Goal: Check status: Check status

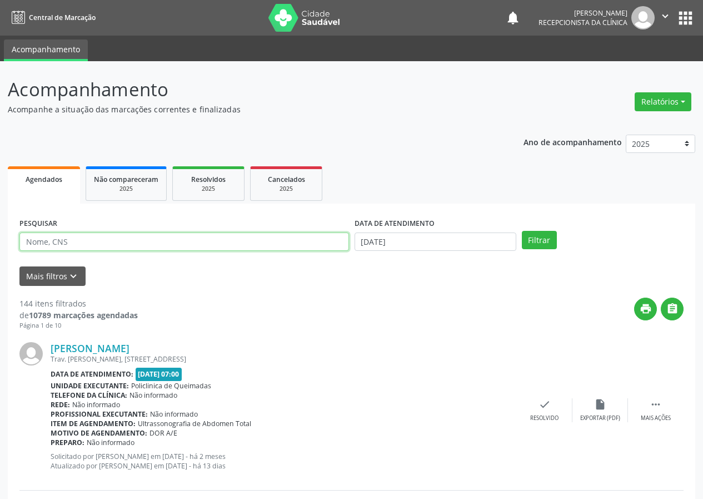
click at [102, 244] on input "text" at bounding box center [184, 241] width 330 height 19
type input "700308953270040"
click at [522, 231] on button "Filtrar" at bounding box center [539, 240] width 35 height 19
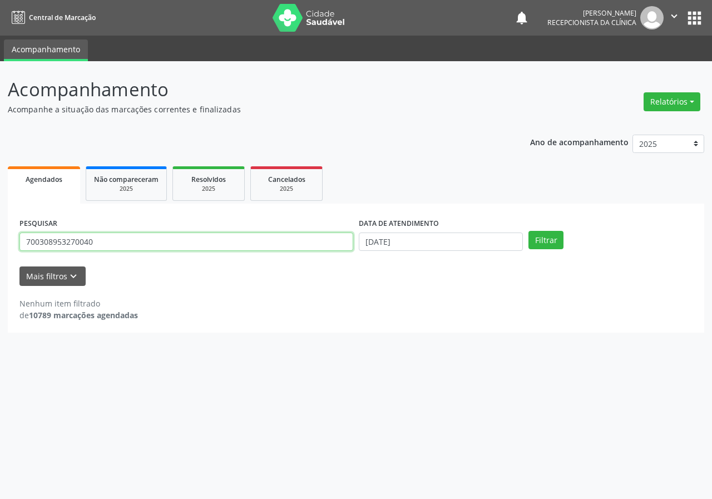
click at [125, 241] on input "700308953270040" at bounding box center [186, 241] width 334 height 19
click at [126, 243] on input "700308953270040" at bounding box center [186, 241] width 334 height 19
drag, startPoint x: 126, startPoint y: 243, endPoint x: 127, endPoint y: 250, distance: 6.2
click at [126, 243] on input "700308953270040" at bounding box center [186, 241] width 334 height 19
click at [128, 253] on div "PESQUISAR 700308953270040" at bounding box center [186, 236] width 339 height 43
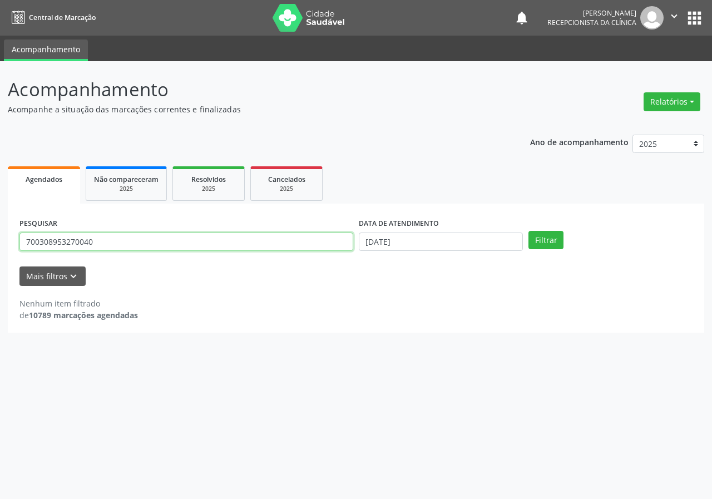
click at [126, 242] on input "700308953270040" at bounding box center [186, 241] width 334 height 19
click at [125, 242] on input "700308953270040" at bounding box center [186, 241] width 334 height 19
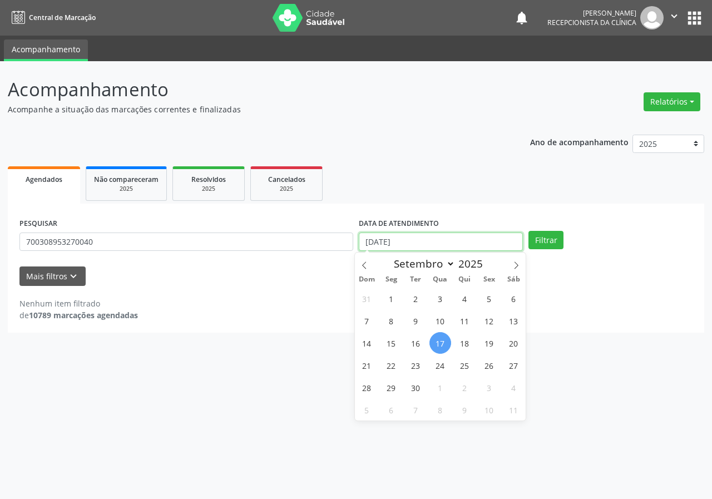
click at [425, 248] on input "[DATE]" at bounding box center [441, 241] width 164 height 19
click at [424, 248] on input "[DATE]" at bounding box center [441, 241] width 164 height 19
click at [422, 243] on input "[DATE]" at bounding box center [441, 241] width 164 height 19
click at [422, 245] on input "[DATE]" at bounding box center [441, 241] width 164 height 19
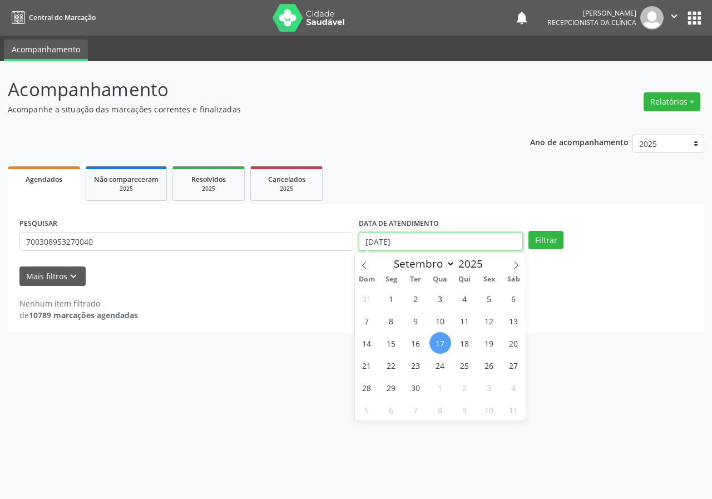
click at [422, 245] on input "[DATE]" at bounding box center [441, 241] width 164 height 19
click at [365, 238] on input "[DATE]" at bounding box center [441, 241] width 164 height 19
click at [366, 240] on input "[DATE]" at bounding box center [441, 241] width 164 height 19
click at [369, 241] on input "[DATE]" at bounding box center [441, 241] width 164 height 19
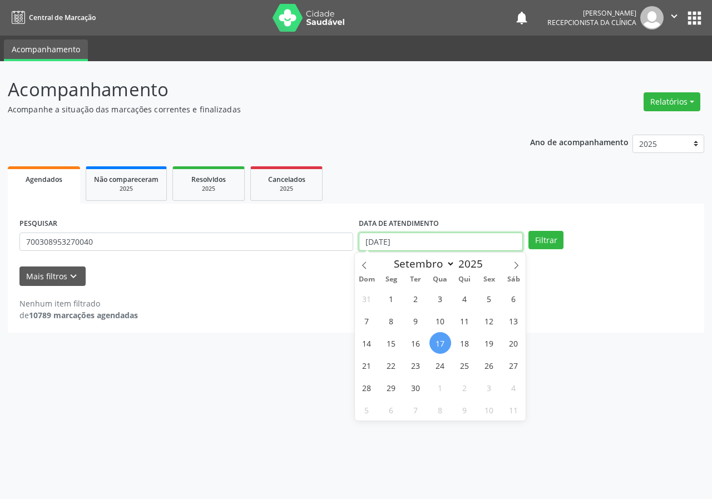
click at [369, 241] on input "[DATE]" at bounding box center [441, 241] width 164 height 19
drag, startPoint x: 369, startPoint y: 241, endPoint x: 421, endPoint y: 228, distance: 54.3
click at [421, 228] on div "DATA DE ATENDIMENTO [DATE]" at bounding box center [441, 233] width 164 height 36
click at [528, 231] on button "Filtrar" at bounding box center [545, 240] width 35 height 19
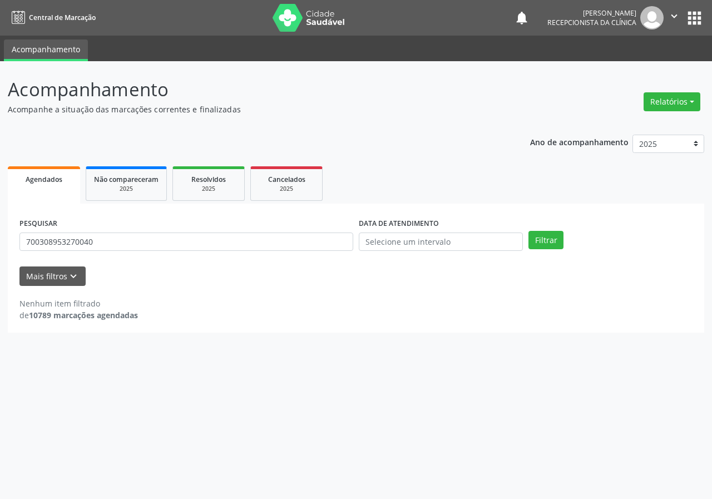
click at [449, 208] on div "PESQUISAR 700308953270040 DATA DE ATENDIMENTO Filtrar UNIDADE DE REFERÊNCIA Sel…" at bounding box center [356, 267] width 696 height 129
click at [207, 241] on input "700308953270040" at bounding box center [186, 241] width 334 height 19
click at [528, 231] on button "Filtrar" at bounding box center [545, 240] width 35 height 19
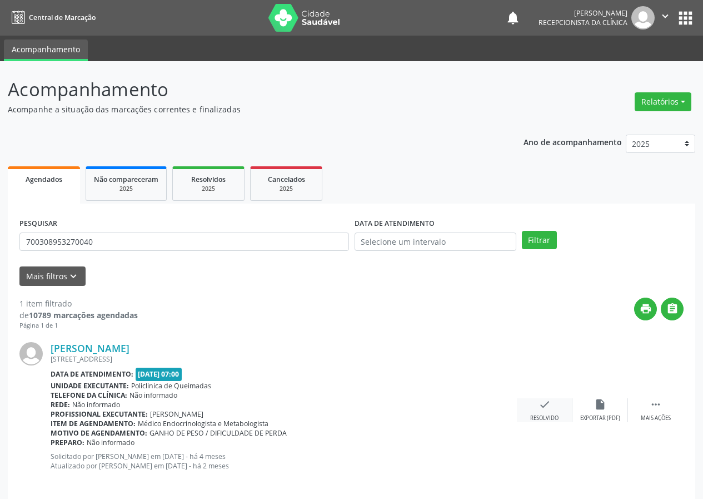
click at [546, 407] on icon "check" at bounding box center [545, 404] width 12 height 12
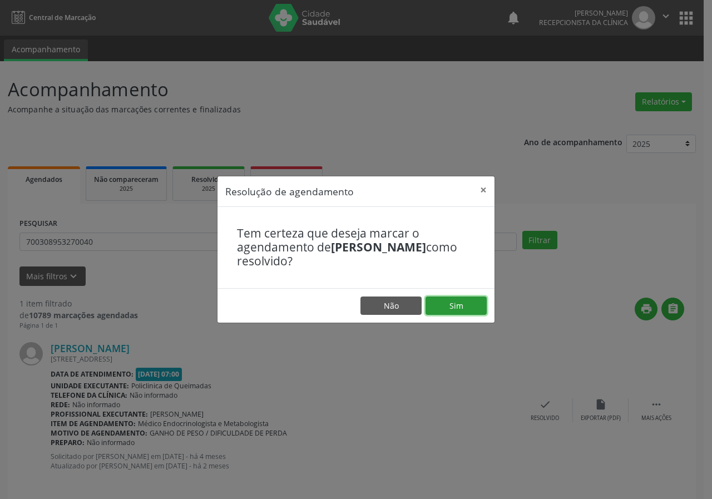
click at [483, 309] on button "Sim" at bounding box center [455, 305] width 61 height 19
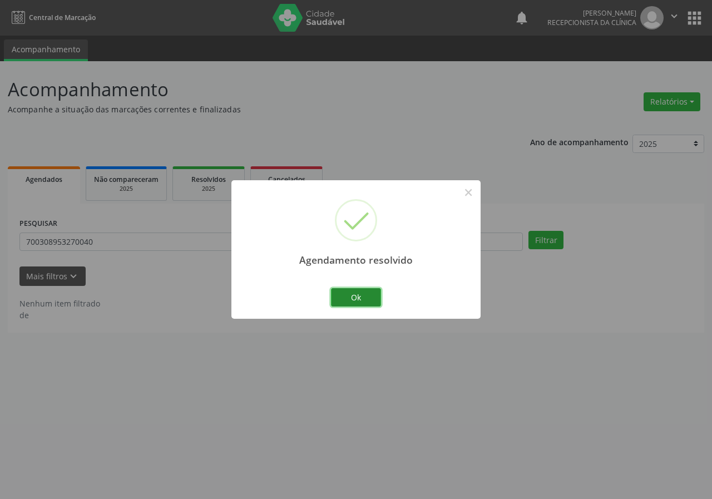
click at [352, 296] on button "Ok" at bounding box center [356, 297] width 50 height 19
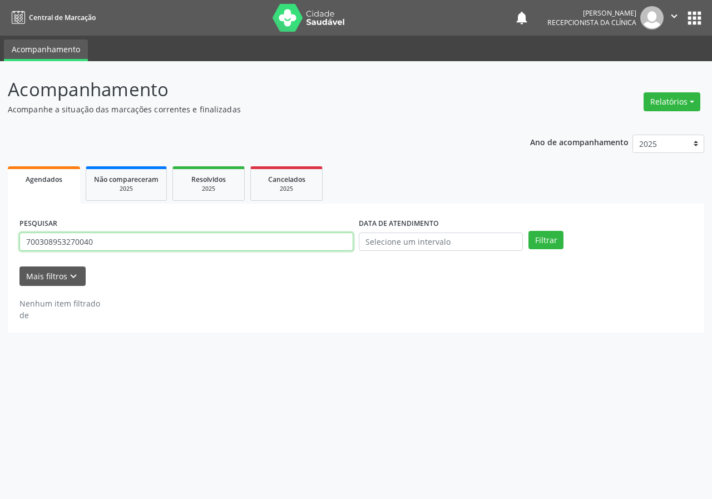
click at [253, 248] on input "700308953270040" at bounding box center [186, 241] width 334 height 19
click at [253, 249] on input "700308953270040" at bounding box center [186, 241] width 334 height 19
click at [528, 231] on button "Filtrar" at bounding box center [545, 240] width 35 height 19
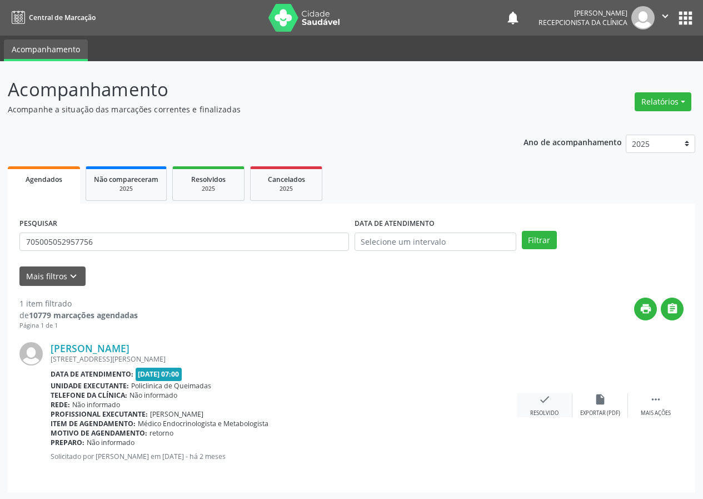
click at [549, 406] on div "check Resolvido" at bounding box center [545, 405] width 56 height 24
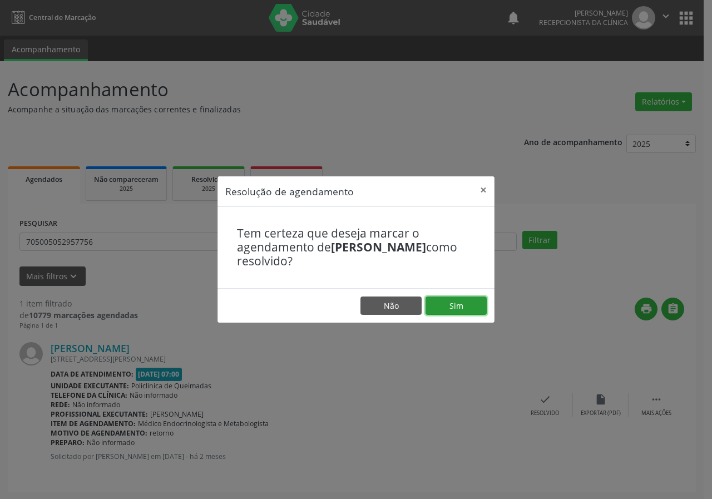
click at [440, 307] on button "Sim" at bounding box center [455, 305] width 61 height 19
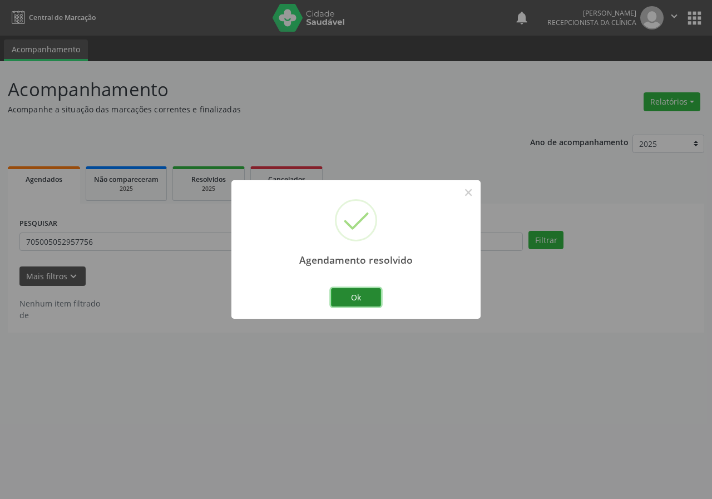
click at [359, 302] on button "Ok" at bounding box center [356, 297] width 50 height 19
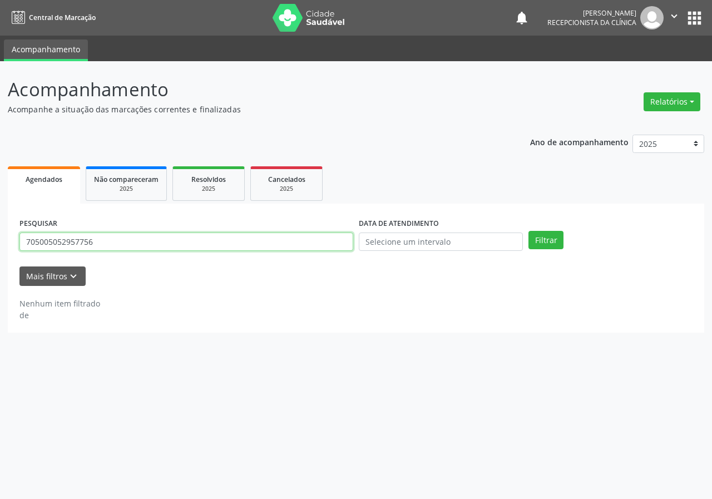
click at [137, 244] on input "705005052957756" at bounding box center [186, 241] width 334 height 19
click at [528, 231] on button "Filtrar" at bounding box center [545, 240] width 35 height 19
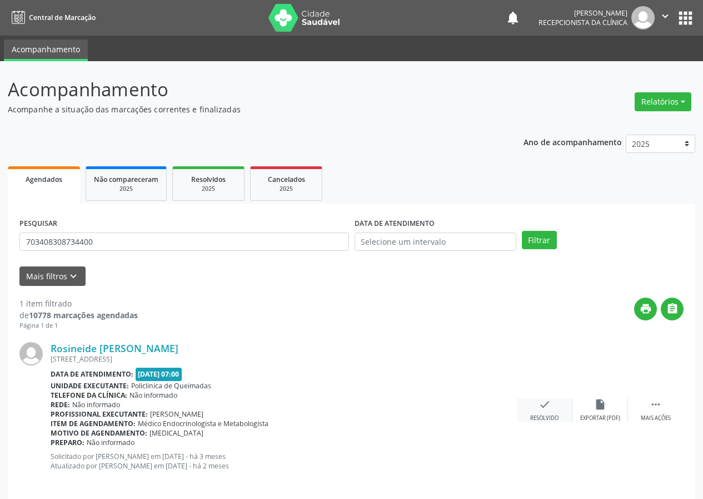
click at [535, 403] on div "check Resolvido" at bounding box center [545, 410] width 56 height 24
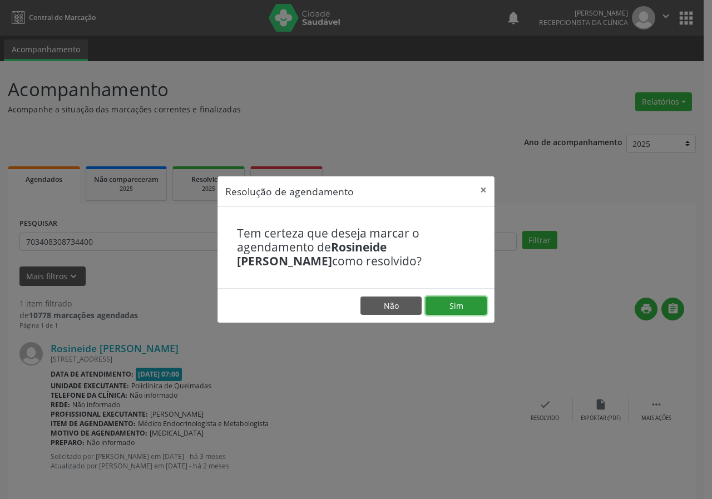
click at [482, 301] on button "Sim" at bounding box center [455, 305] width 61 height 19
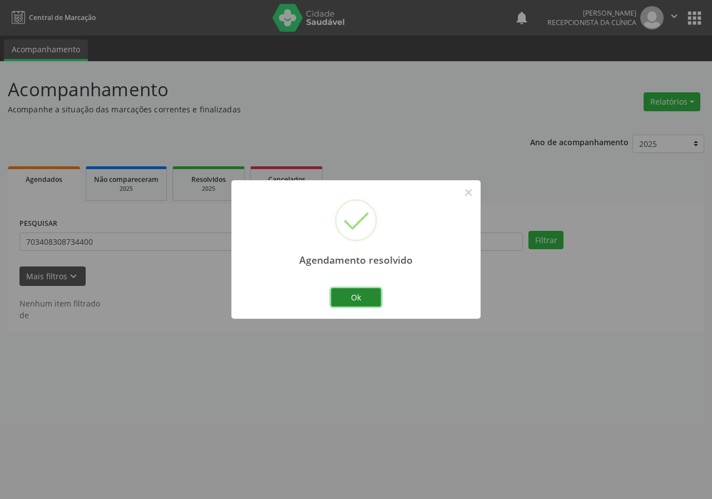
click at [354, 299] on button "Ok" at bounding box center [356, 297] width 50 height 19
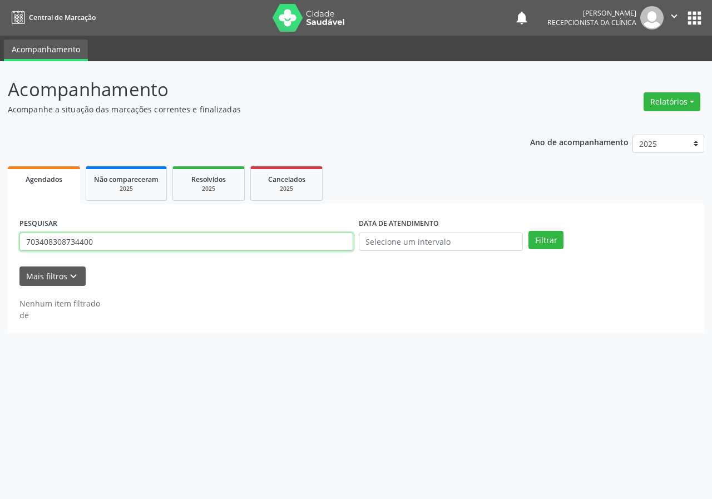
click at [113, 240] on input "703408308734400" at bounding box center [186, 241] width 334 height 19
drag, startPoint x: 113, startPoint y: 240, endPoint x: 124, endPoint y: 262, distance: 24.6
click at [117, 246] on input "703408308734400" at bounding box center [186, 241] width 334 height 19
click at [528, 231] on button "Filtrar" at bounding box center [545, 240] width 35 height 19
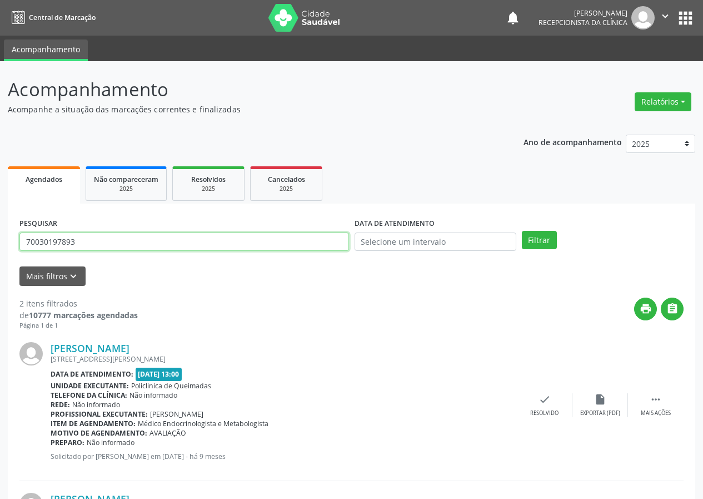
click at [102, 243] on input "70030197893" at bounding box center [184, 241] width 330 height 19
click at [522, 231] on button "Filtrar" at bounding box center [539, 240] width 35 height 19
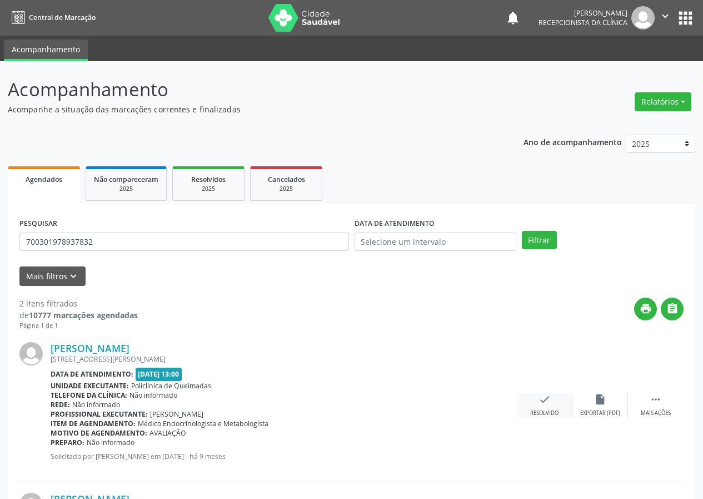
click at [550, 402] on icon "check" at bounding box center [545, 399] width 12 height 12
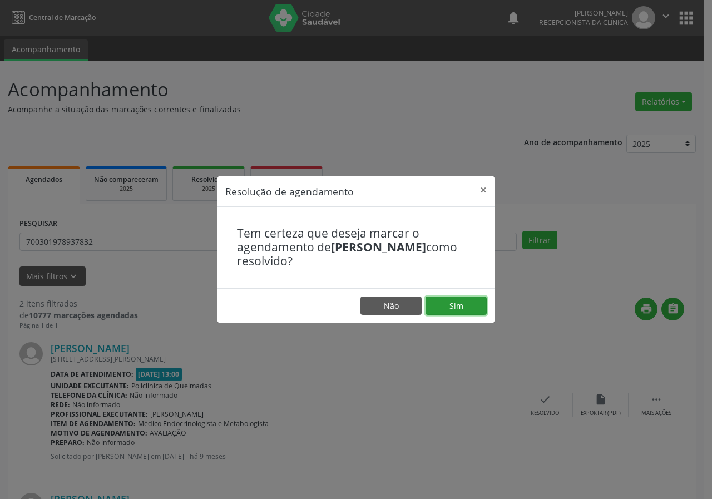
click at [463, 301] on button "Sim" at bounding box center [455, 305] width 61 height 19
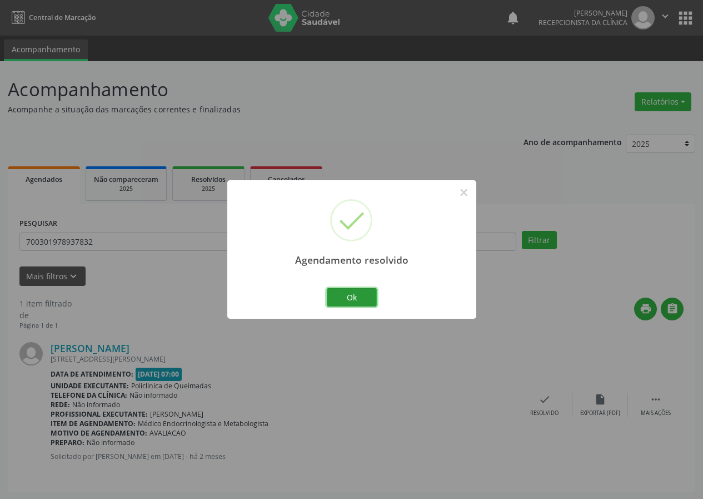
drag, startPoint x: 360, startPoint y: 295, endPoint x: 326, endPoint y: 287, distance: 35.2
click at [358, 296] on button "Ok" at bounding box center [352, 297] width 50 height 19
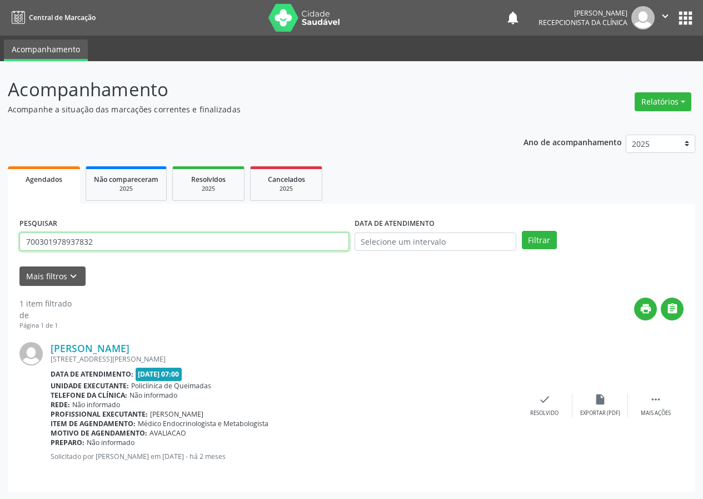
click at [222, 246] on input "700301978937832" at bounding box center [184, 241] width 330 height 19
click at [223, 245] on input "700301978937832" at bounding box center [184, 241] width 330 height 19
click at [522, 231] on button "Filtrar" at bounding box center [539, 240] width 35 height 19
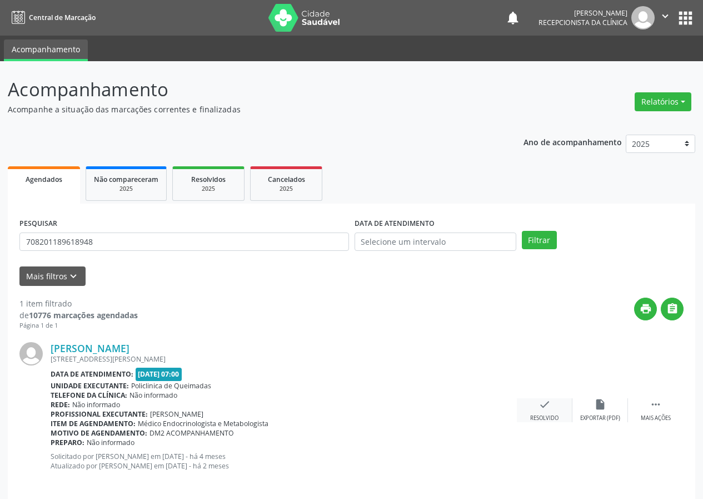
click at [552, 411] on div "check Resolvido" at bounding box center [545, 410] width 56 height 24
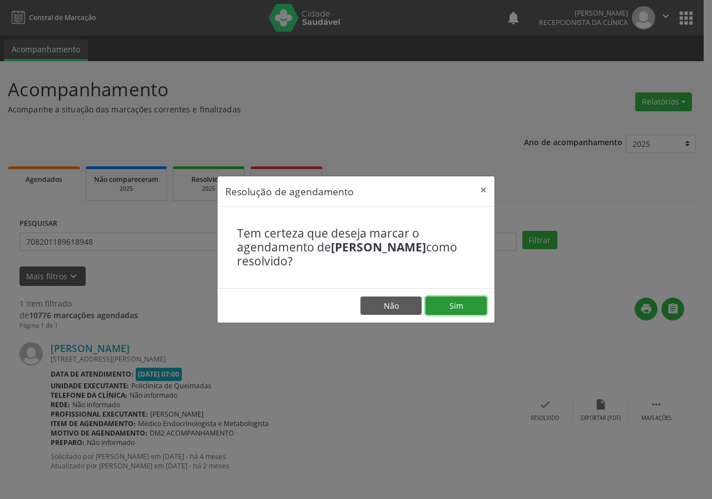
click at [456, 305] on button "Sim" at bounding box center [455, 305] width 61 height 19
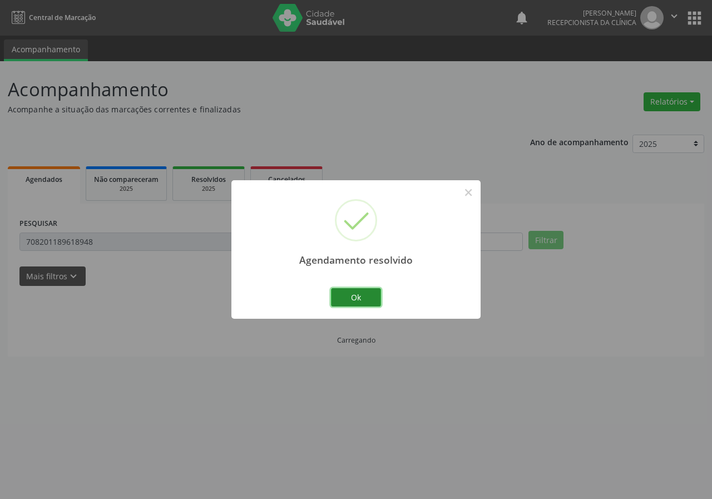
drag, startPoint x: 359, startPoint y: 293, endPoint x: 225, endPoint y: 269, distance: 136.2
click at [359, 292] on button "Ok" at bounding box center [356, 297] width 50 height 19
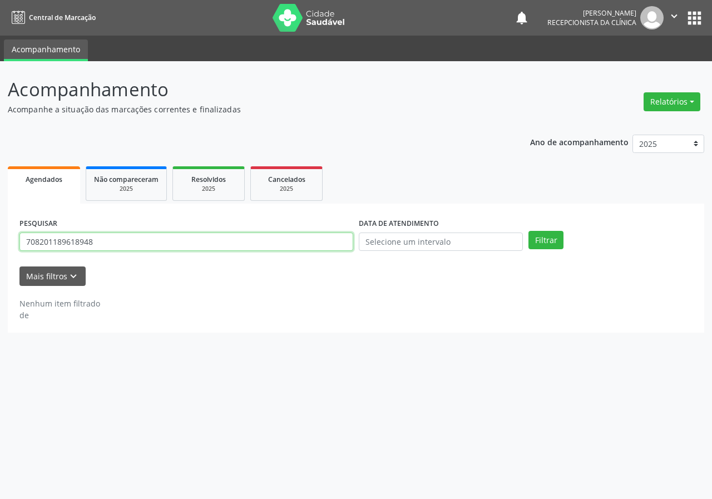
click at [178, 236] on input "708201189618948" at bounding box center [186, 241] width 334 height 19
click at [528, 231] on button "Filtrar" at bounding box center [545, 240] width 35 height 19
click at [101, 242] on input "700807931005780" at bounding box center [186, 241] width 334 height 19
click at [103, 243] on input "700807931005780" at bounding box center [186, 241] width 334 height 19
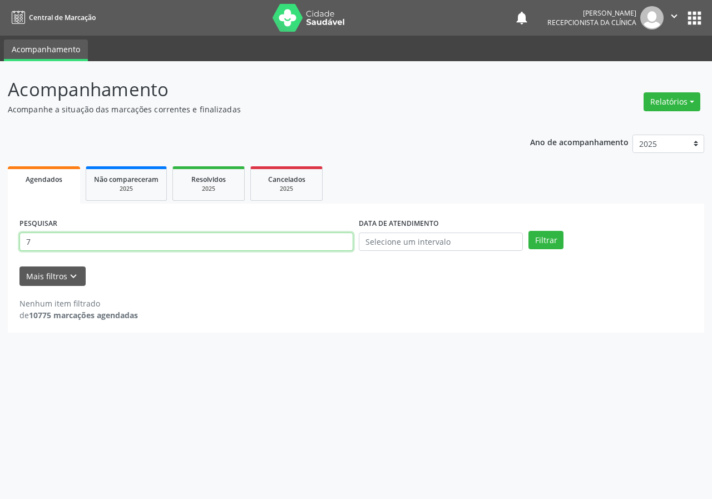
click at [78, 238] on input "7" at bounding box center [186, 241] width 334 height 19
type input "703403214099200"
click at [528, 231] on button "Filtrar" at bounding box center [545, 240] width 35 height 19
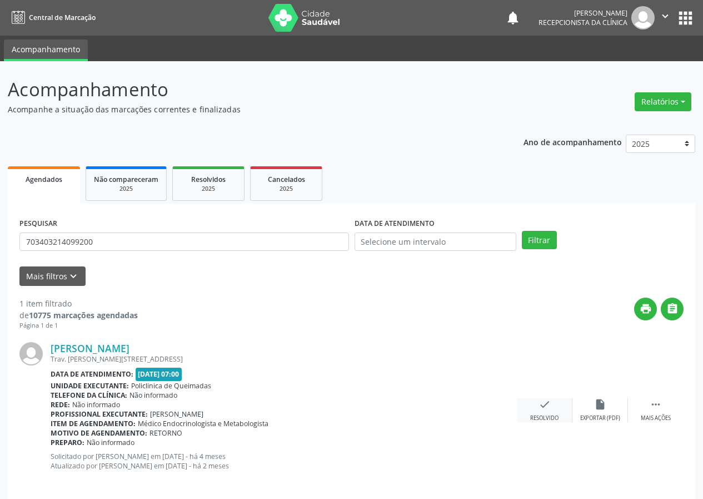
click at [546, 399] on icon "check" at bounding box center [545, 404] width 12 height 12
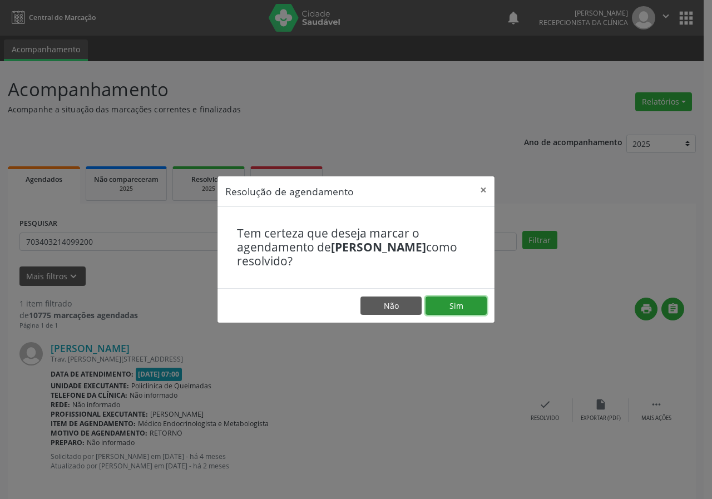
click at [460, 302] on button "Sim" at bounding box center [455, 305] width 61 height 19
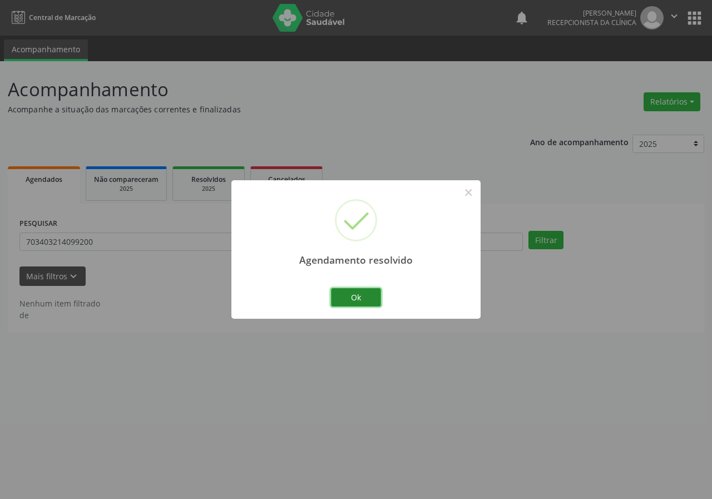
click at [351, 292] on button "Ok" at bounding box center [356, 297] width 50 height 19
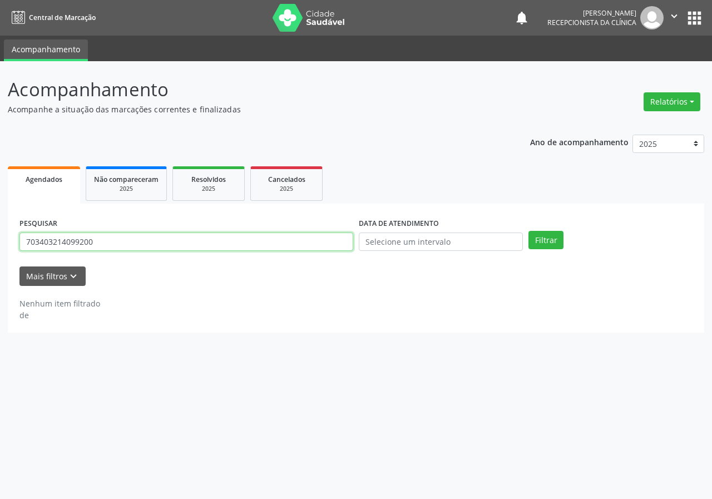
click at [168, 244] on input "703403214099200" at bounding box center [186, 241] width 334 height 19
click at [173, 253] on div "PESQUISAR 703403214099200" at bounding box center [186, 236] width 339 height 43
click at [162, 241] on input "703403214099200" at bounding box center [186, 241] width 334 height 19
click at [142, 251] on input "703403214099200" at bounding box center [186, 241] width 334 height 19
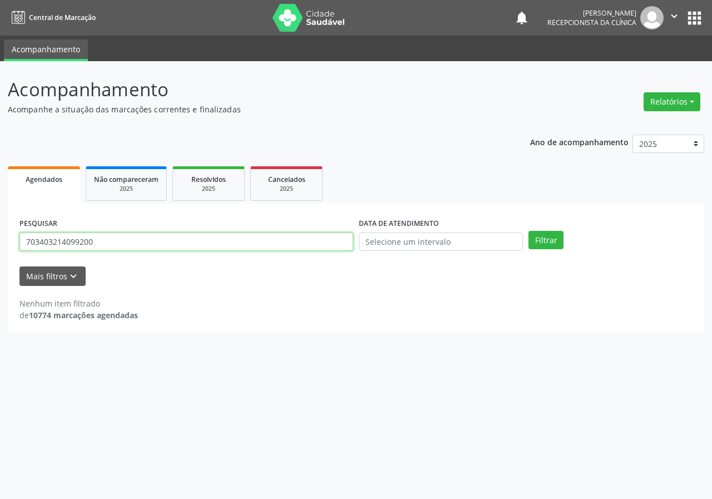
click at [142, 251] on input "703403214099200" at bounding box center [186, 241] width 334 height 19
click at [152, 231] on div "PESQUISAR 703403214099200" at bounding box center [186, 236] width 339 height 43
click at [151, 233] on div "PESQUISAR 703403214099200" at bounding box center [186, 236] width 339 height 43
click at [152, 237] on input "703403214099200" at bounding box center [186, 241] width 334 height 19
click at [152, 238] on input "703403214099200" at bounding box center [186, 241] width 334 height 19
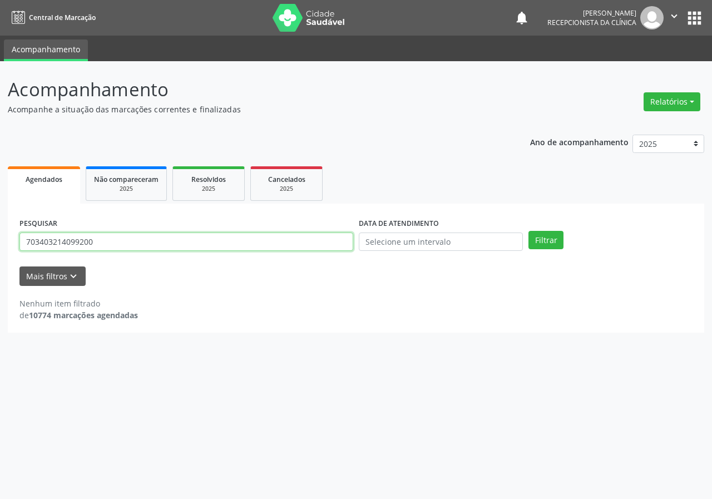
click at [152, 238] on input "703403214099200" at bounding box center [186, 241] width 334 height 19
click at [152, 243] on input "703403214099200" at bounding box center [186, 241] width 334 height 19
click at [152, 241] on input "703403214099200" at bounding box center [186, 241] width 334 height 19
click at [132, 243] on input "703403214099200" at bounding box center [186, 241] width 334 height 19
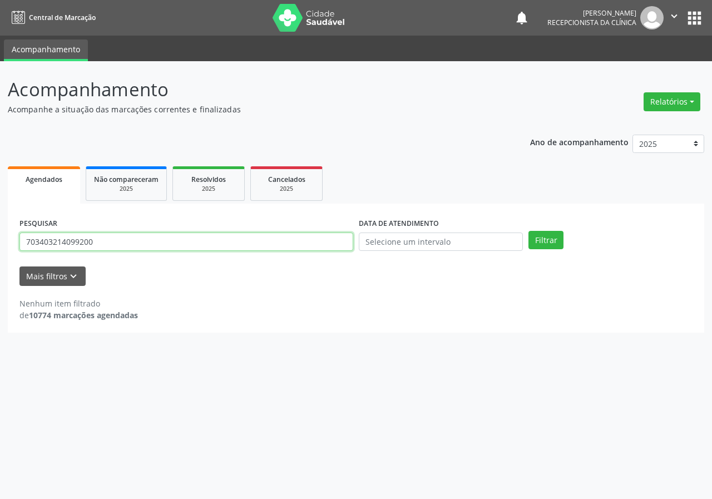
drag, startPoint x: 132, startPoint y: 243, endPoint x: 112, endPoint y: 234, distance: 21.9
click at [127, 241] on input "703403214099200" at bounding box center [186, 241] width 334 height 19
click at [112, 234] on input "703403214099200" at bounding box center [186, 241] width 334 height 19
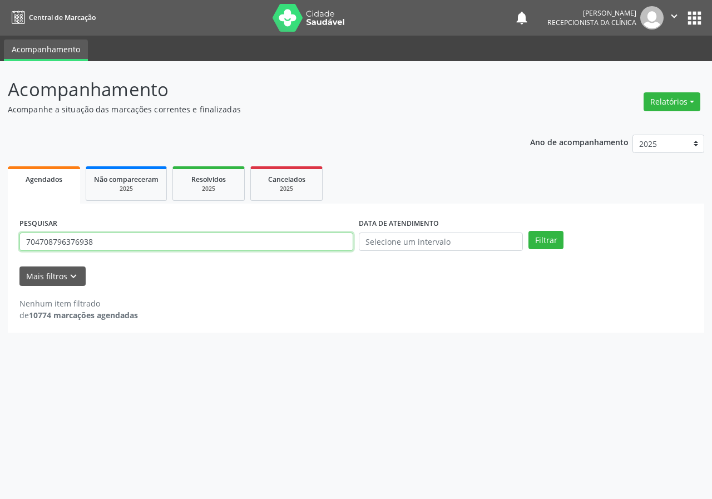
click at [528, 231] on button "Filtrar" at bounding box center [545, 240] width 35 height 19
click at [92, 250] on input "704708796376938" at bounding box center [186, 241] width 334 height 19
click at [528, 231] on button "Filtrar" at bounding box center [545, 240] width 35 height 19
click at [142, 248] on input "704708796376938" at bounding box center [186, 241] width 334 height 19
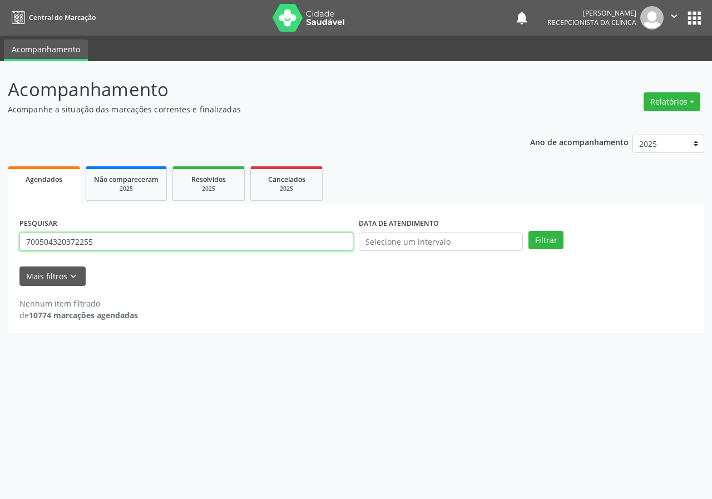
click at [528, 231] on button "Filtrar" at bounding box center [545, 240] width 35 height 19
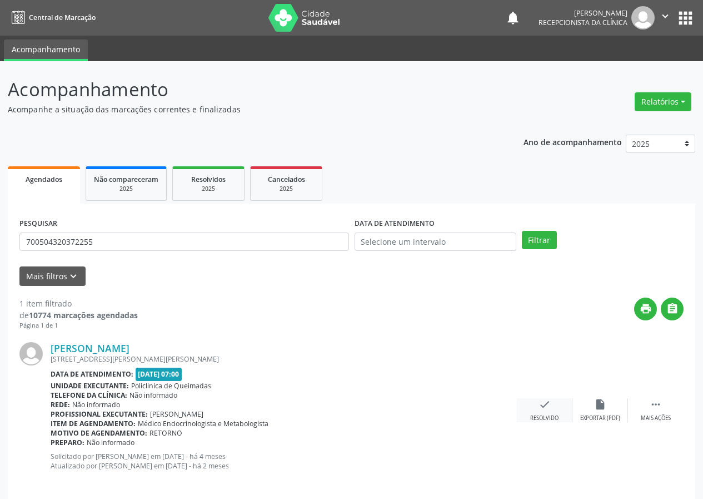
click at [546, 407] on icon "check" at bounding box center [545, 404] width 12 height 12
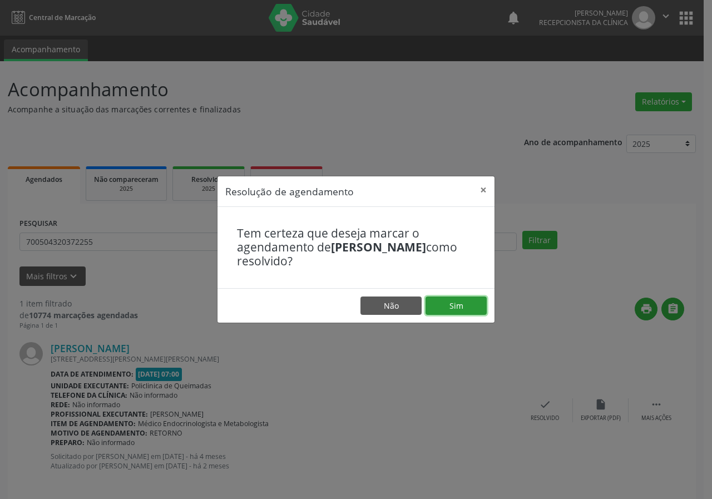
click at [471, 300] on button "Sim" at bounding box center [455, 305] width 61 height 19
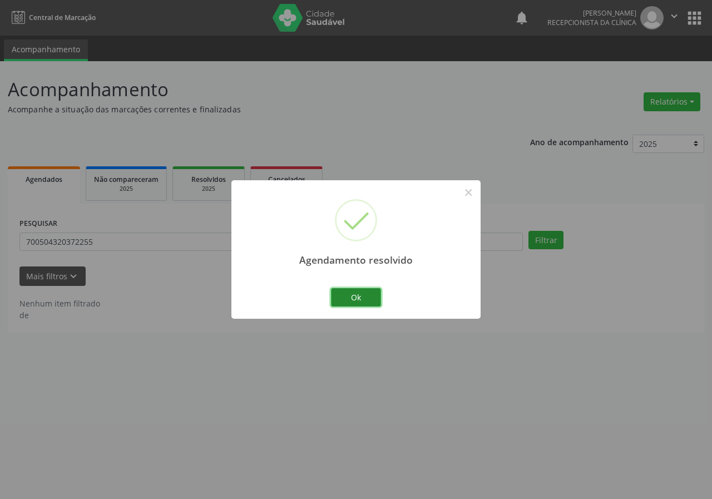
click at [339, 297] on button "Ok" at bounding box center [356, 297] width 50 height 19
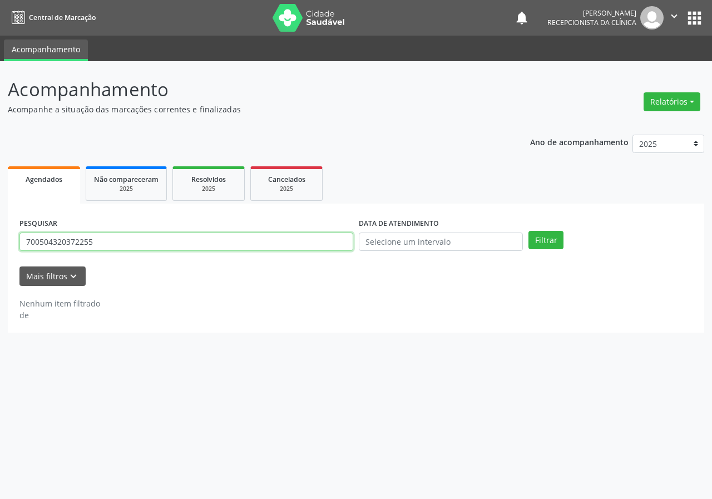
click at [169, 244] on input "700504320372255" at bounding box center [186, 241] width 334 height 19
click at [528, 231] on button "Filtrar" at bounding box center [545, 240] width 35 height 19
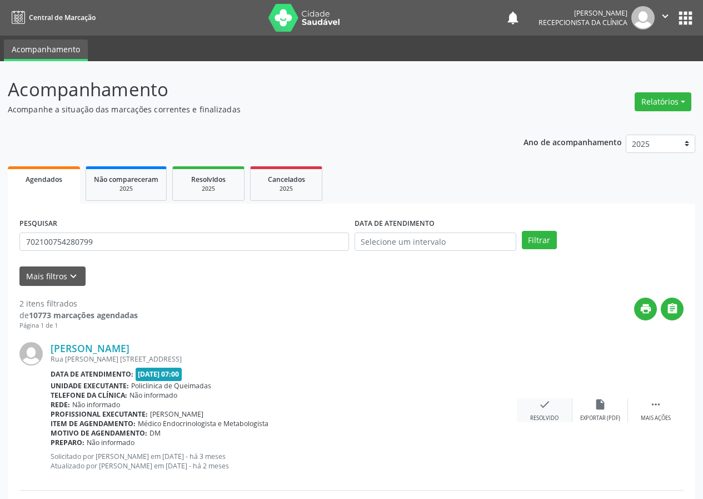
click at [550, 409] on icon "check" at bounding box center [545, 404] width 12 height 12
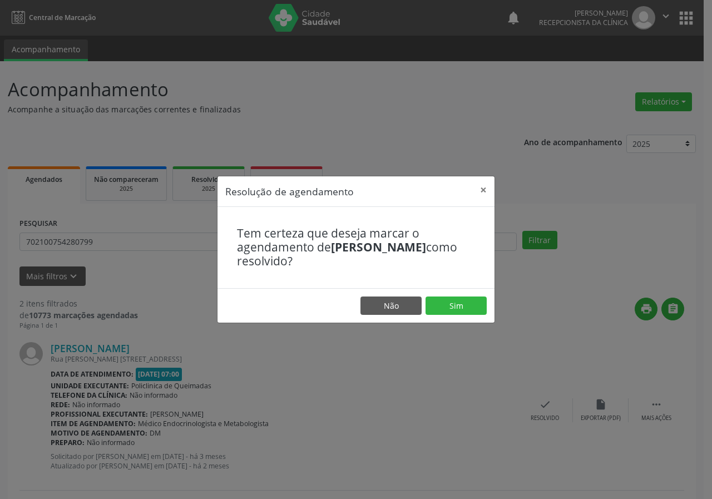
click at [468, 337] on div "Resolução de agendamento × Tem certeza que deseja marcar o agendamento de [PERS…" at bounding box center [356, 249] width 712 height 499
click at [459, 309] on button "Sim" at bounding box center [455, 305] width 61 height 19
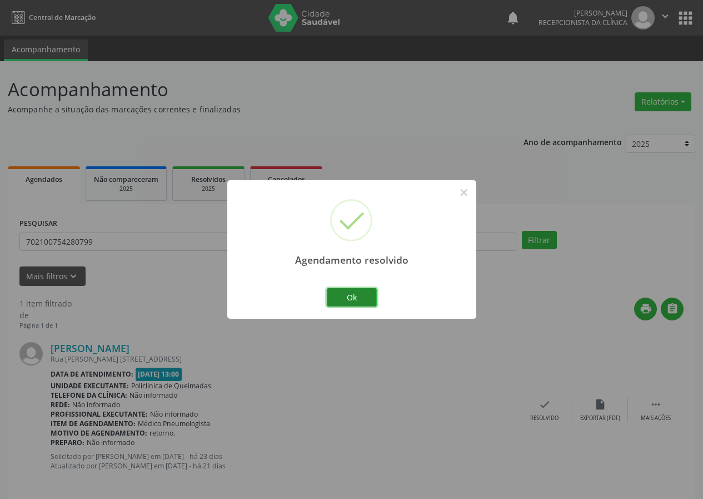
click at [369, 290] on button "Ok" at bounding box center [352, 297] width 50 height 19
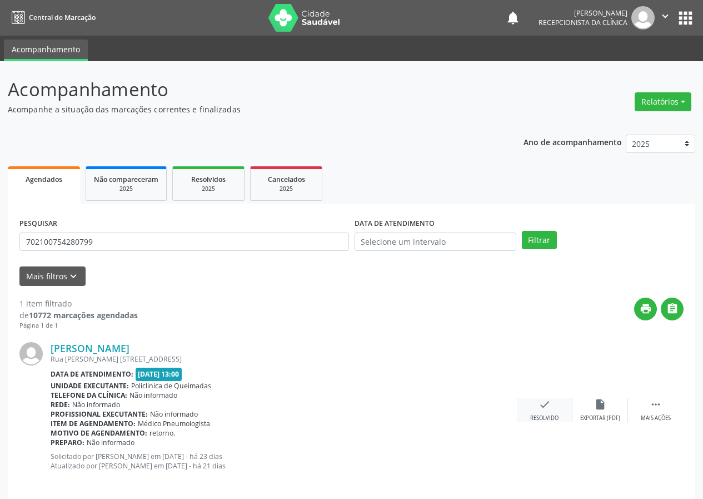
click at [552, 411] on div "check Resolvido" at bounding box center [545, 410] width 56 height 24
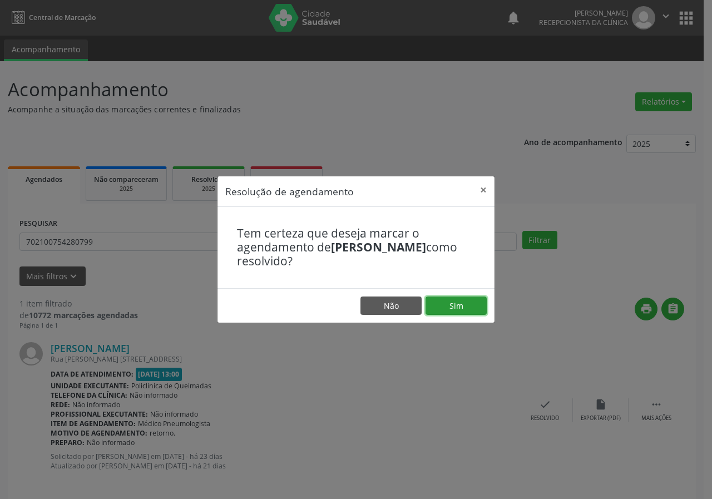
click at [440, 309] on button "Sim" at bounding box center [455, 305] width 61 height 19
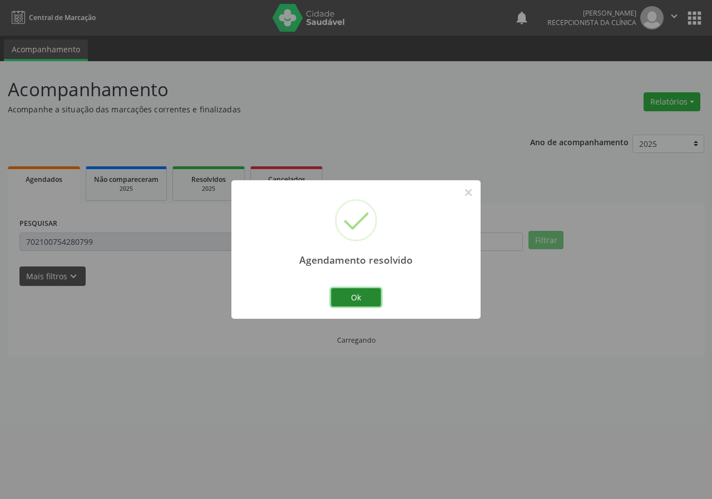
click at [346, 303] on button "Ok" at bounding box center [356, 297] width 50 height 19
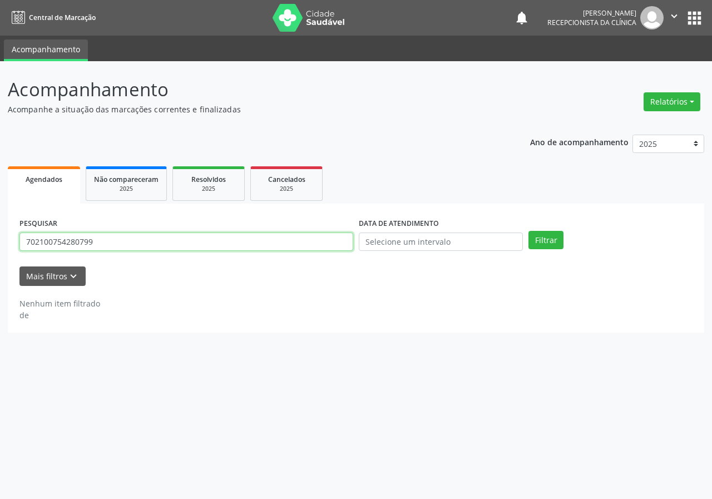
click at [154, 248] on input "702100754280799" at bounding box center [186, 241] width 334 height 19
type input "70100589657"
click at [528, 231] on button "Filtrar" at bounding box center [545, 240] width 35 height 19
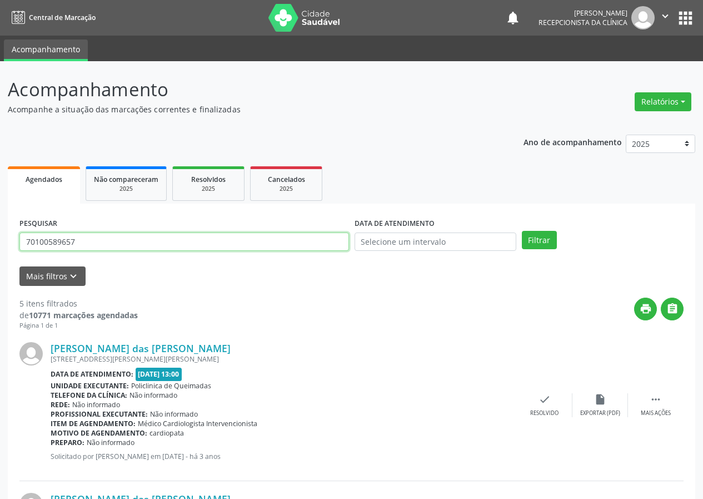
click at [84, 245] on input "70100589657" at bounding box center [184, 241] width 330 height 19
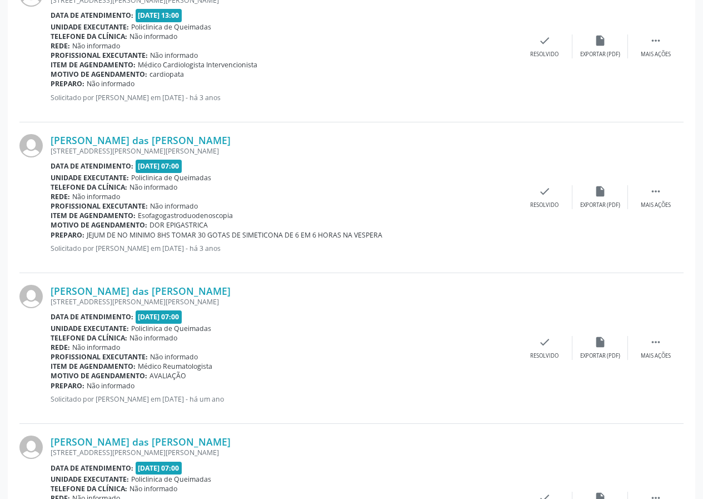
scroll to position [436, 0]
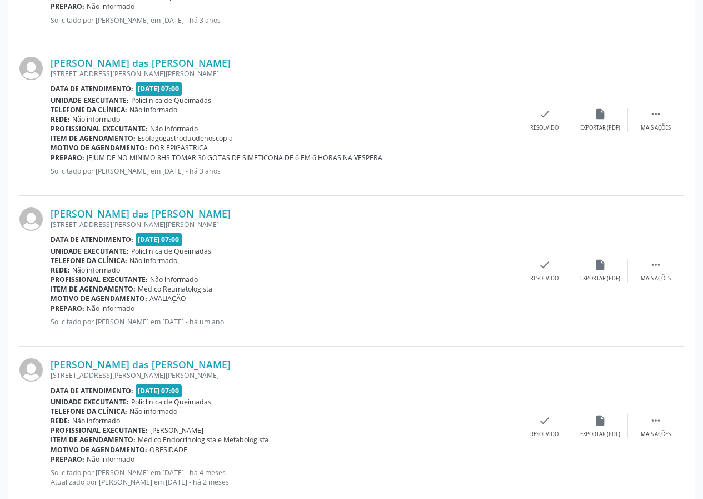
drag, startPoint x: 414, startPoint y: 374, endPoint x: 417, endPoint y: 356, distance: 17.6
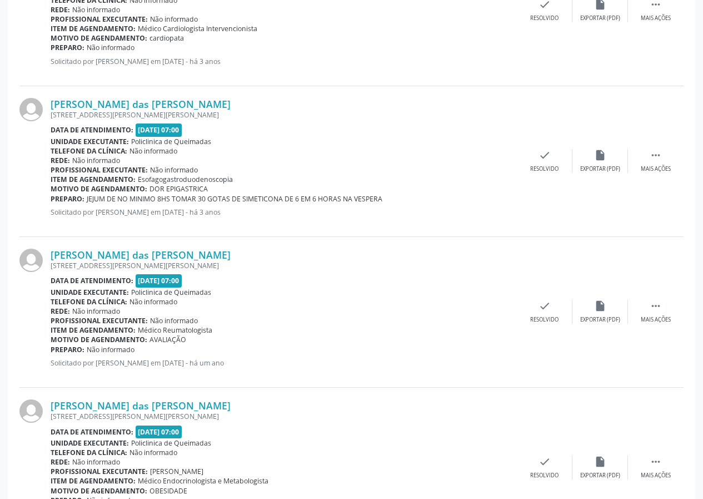
scroll to position [623, 0]
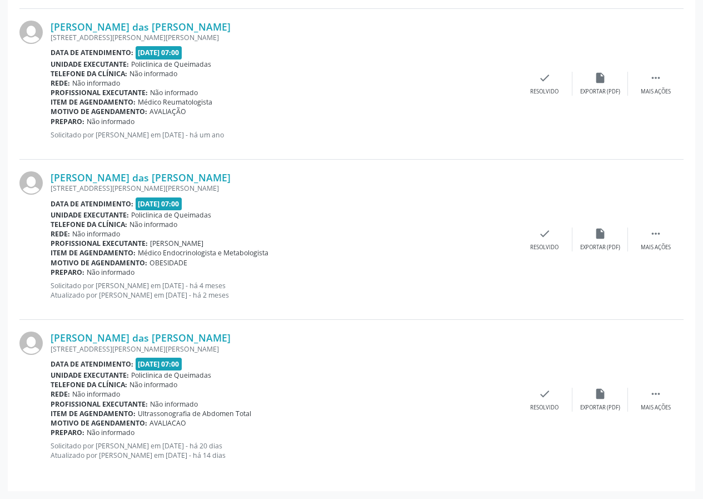
drag, startPoint x: 87, startPoint y: 252, endPoint x: 0, endPoint y: 193, distance: 105.6
drag, startPoint x: 115, startPoint y: 143, endPoint x: 133, endPoint y: 127, distance: 24.4
drag, startPoint x: 217, startPoint y: 117, endPoint x: 256, endPoint y: 97, distance: 43.3
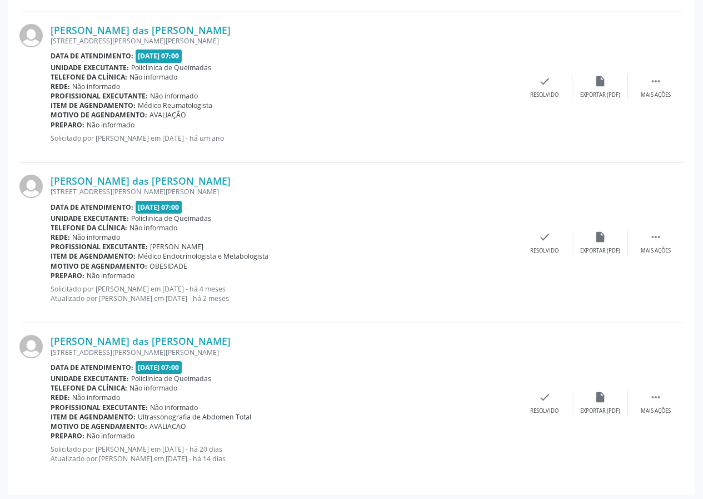
drag, startPoint x: 323, startPoint y: 124, endPoint x: 366, endPoint y: -48, distance: 177.7
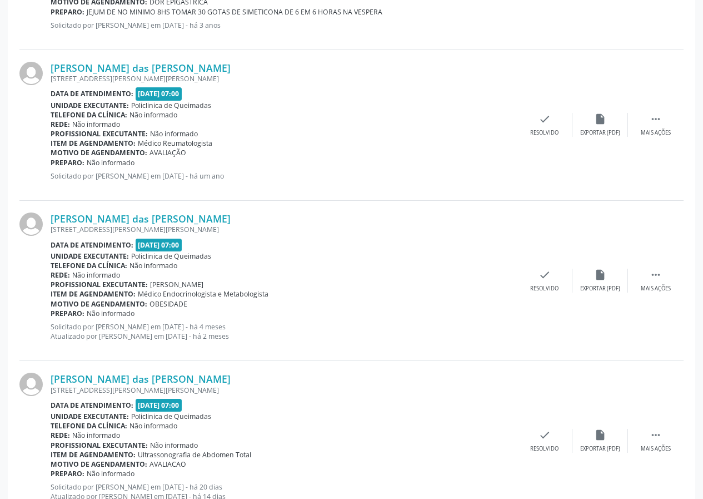
drag, startPoint x: 338, startPoint y: 131, endPoint x: 352, endPoint y: 125, distance: 15.5
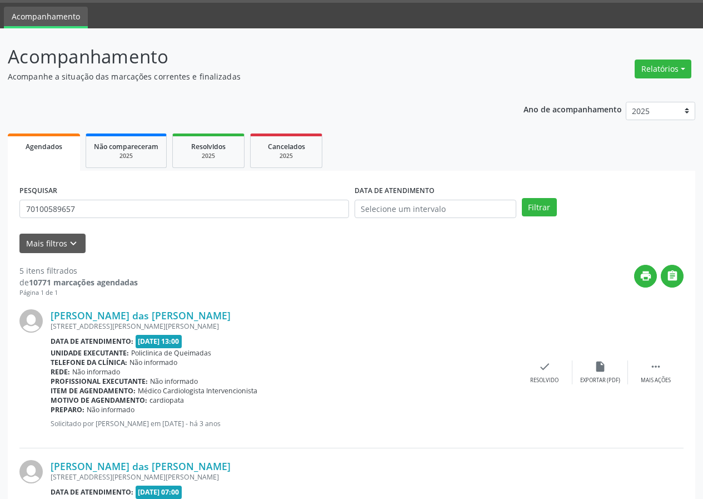
scroll to position [0, 0]
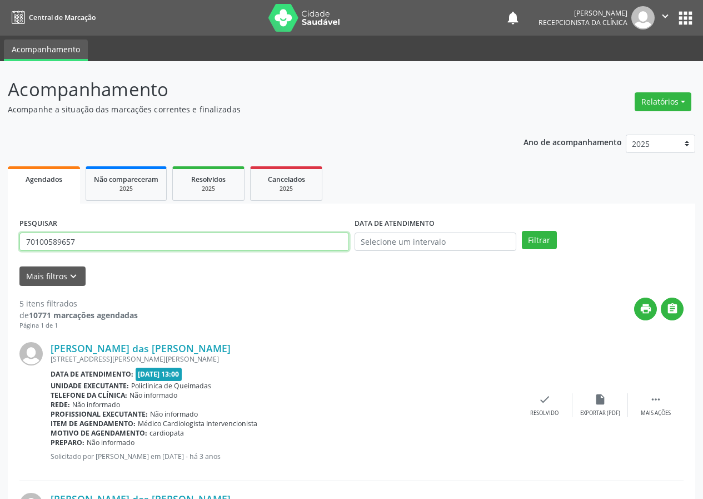
click at [91, 248] on input "70100589657" at bounding box center [184, 241] width 330 height 19
click at [522, 231] on button "Filtrar" at bounding box center [539, 240] width 35 height 19
click at [211, 310] on div "print " at bounding box center [411, 313] width 546 height 33
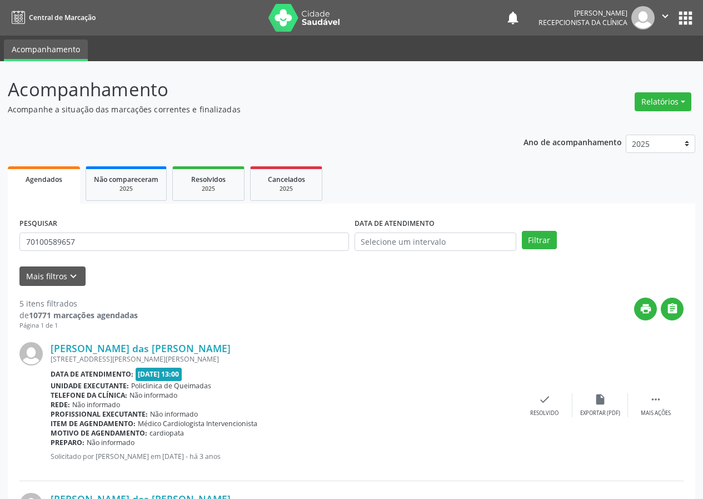
click at [360, 315] on div "print " at bounding box center [411, 313] width 546 height 33
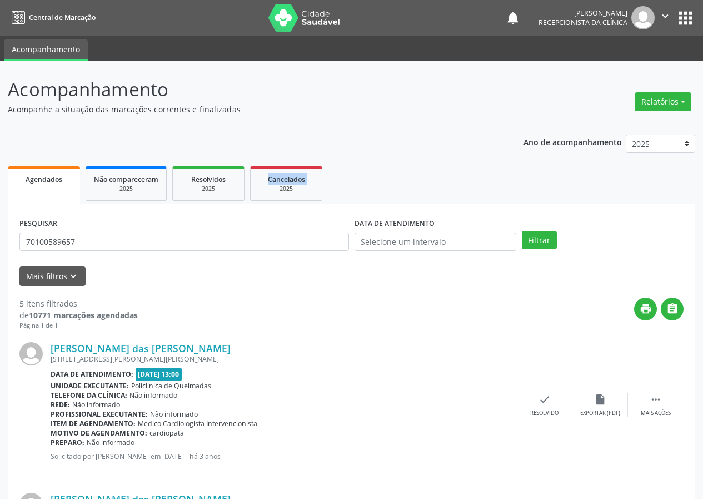
drag, startPoint x: 421, startPoint y: 148, endPoint x: 556, endPoint y: 253, distance: 171.9
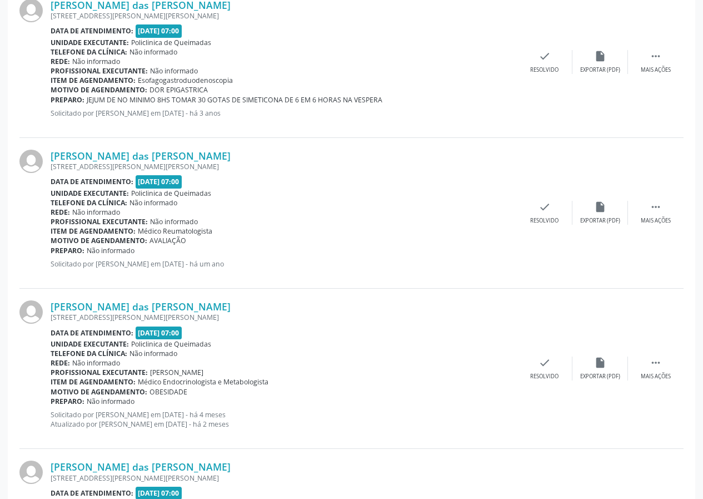
scroll to position [489, 0]
